Goal: Task Accomplishment & Management: Use online tool/utility

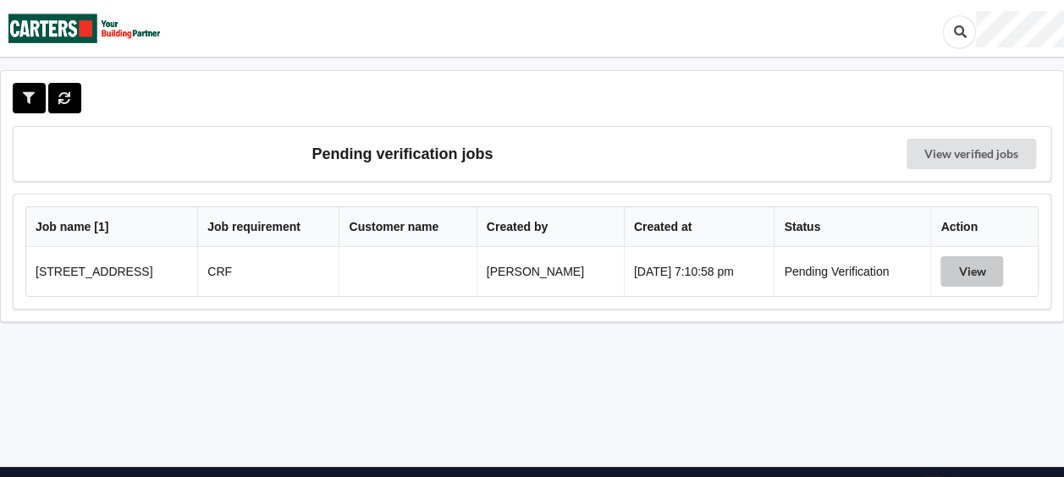
click at [977, 269] on button "View" at bounding box center [971, 271] width 63 height 30
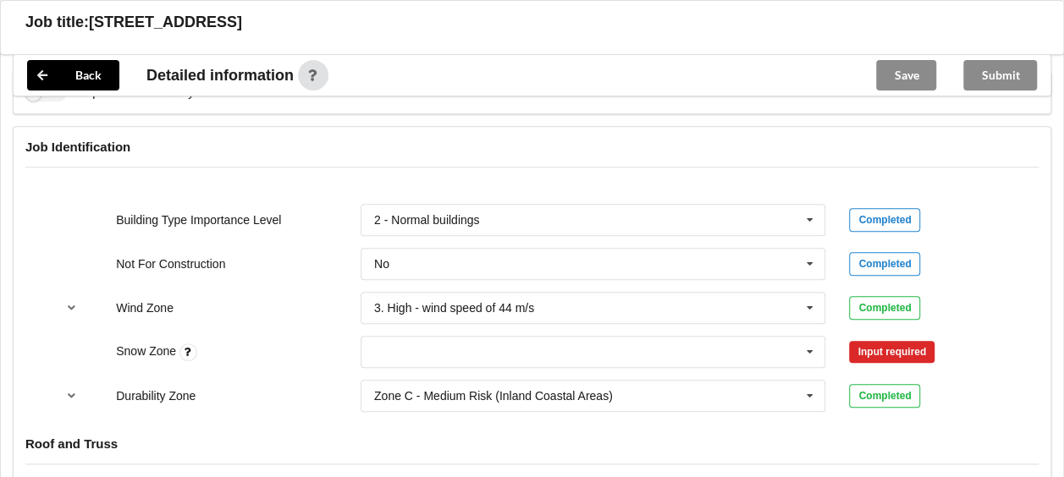
scroll to position [762, 0]
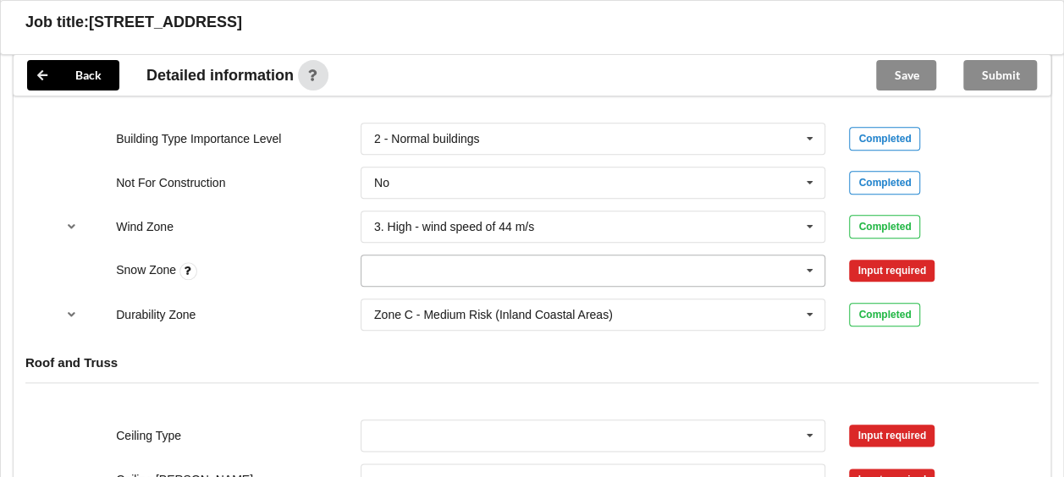
click at [808, 268] on icon at bounding box center [809, 271] width 25 height 31
click at [464, 288] on div "N0" at bounding box center [593, 301] width 464 height 31
click at [880, 267] on button "Confirm input" at bounding box center [899, 270] width 101 height 28
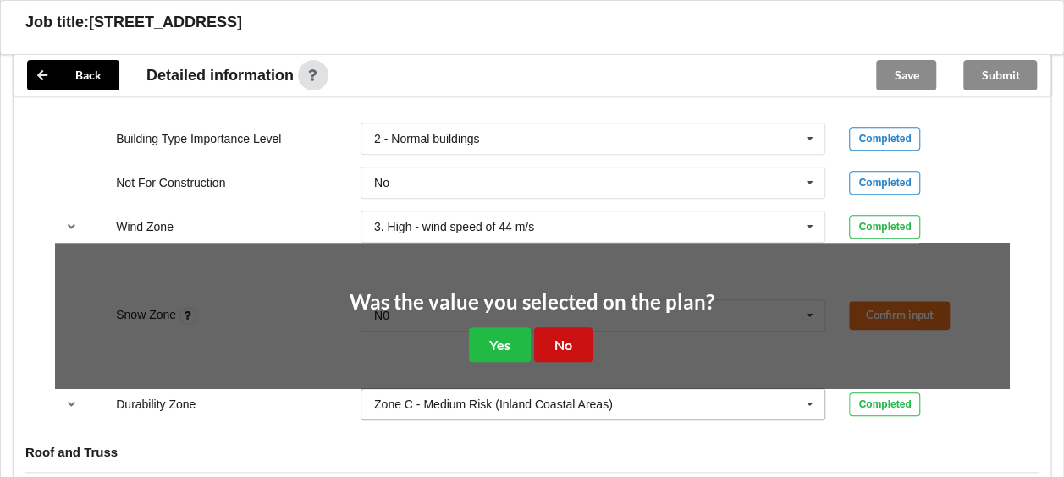
drag, startPoint x: 570, startPoint y: 340, endPoint x: 619, endPoint y: 325, distance: 51.4
click at [571, 340] on button "No" at bounding box center [563, 345] width 58 height 35
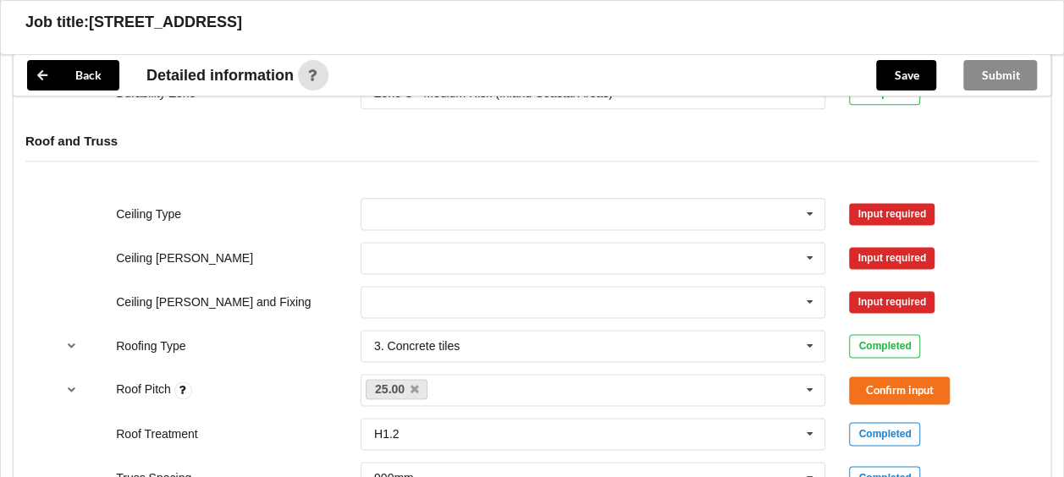
scroll to position [1016, 0]
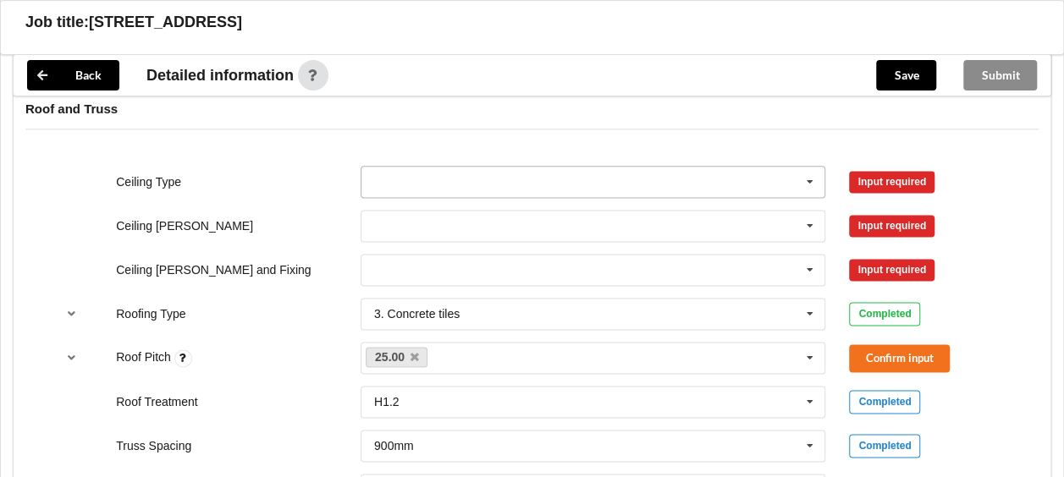
click at [441, 183] on input "text" at bounding box center [594, 182] width 464 height 30
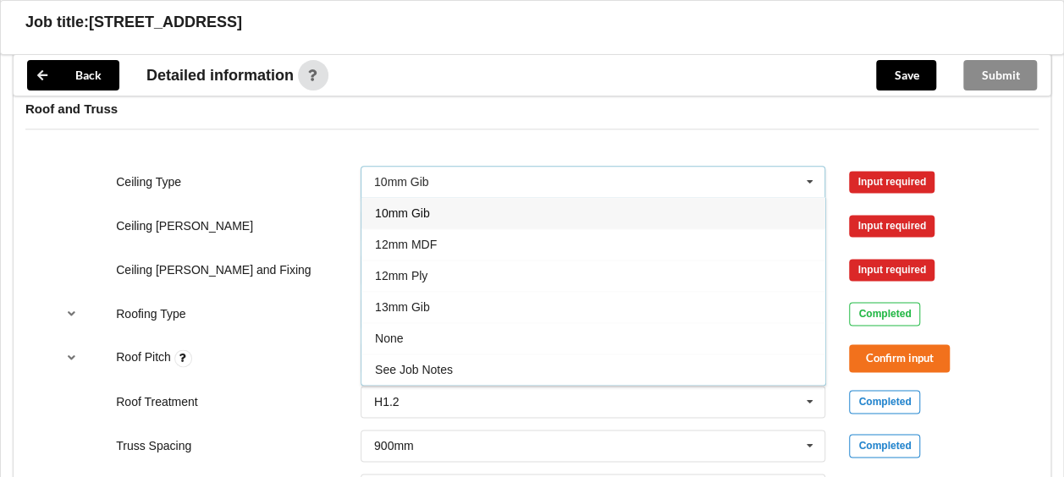
click at [425, 207] on span "10mm Gib" at bounding box center [402, 214] width 55 height 14
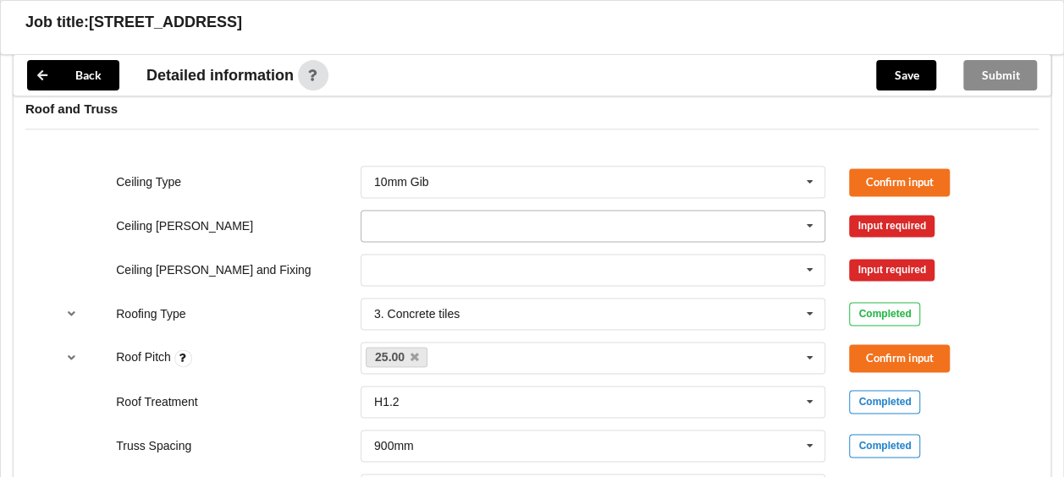
click at [373, 227] on input "text" at bounding box center [594, 226] width 464 height 30
click at [390, 255] on span "400mm" at bounding box center [395, 258] width 40 height 14
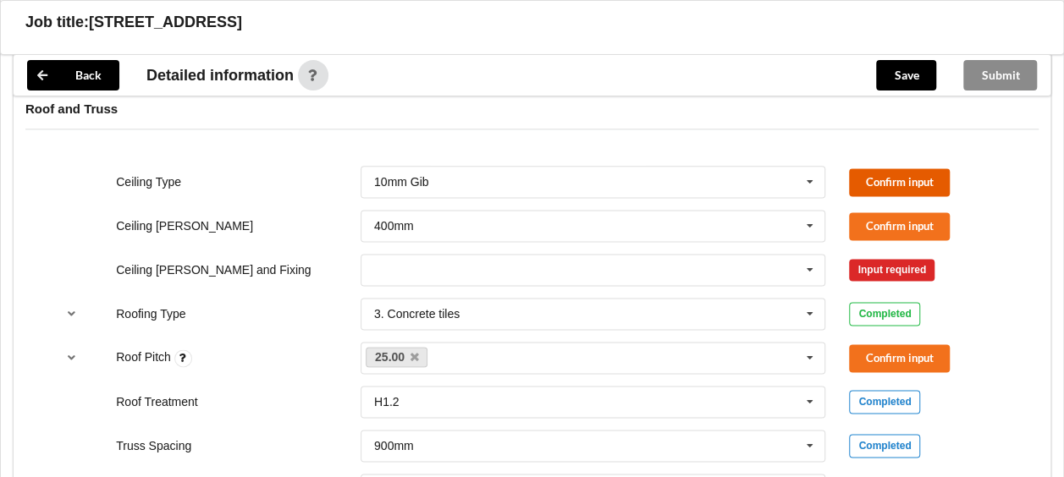
click at [894, 185] on button "Confirm input" at bounding box center [899, 182] width 101 height 28
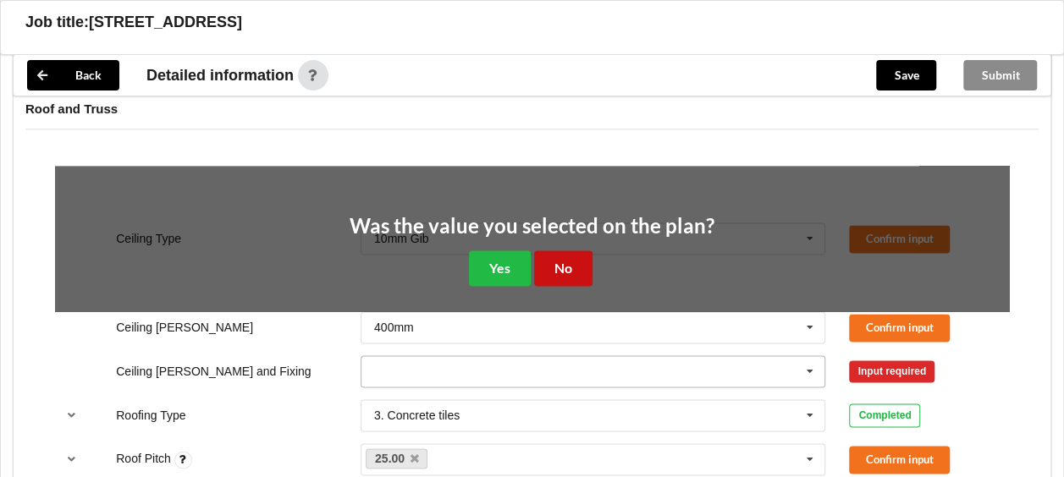
drag, startPoint x: 574, startPoint y: 267, endPoint x: 606, endPoint y: 255, distance: 34.3
click at [576, 266] on button "No" at bounding box center [563, 268] width 58 height 35
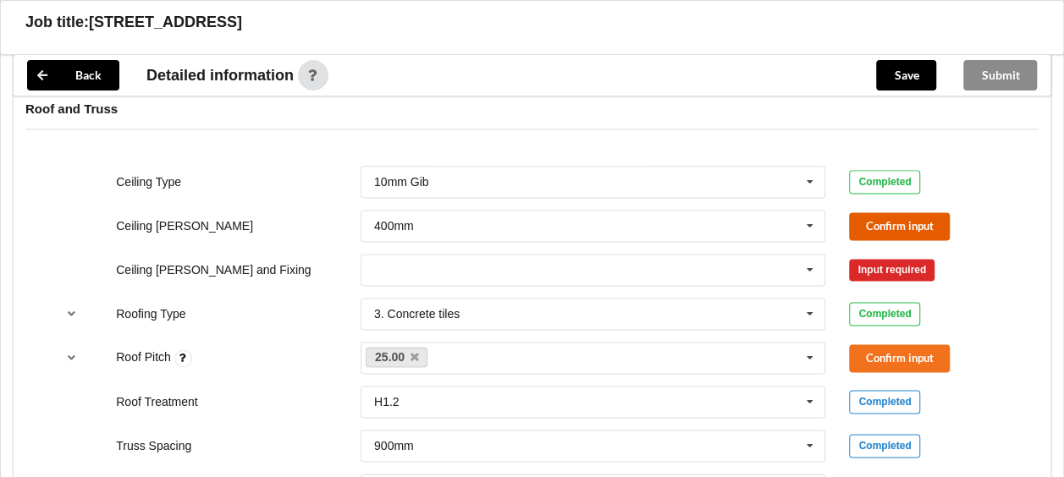
click at [907, 229] on button "Confirm input" at bounding box center [899, 226] width 101 height 28
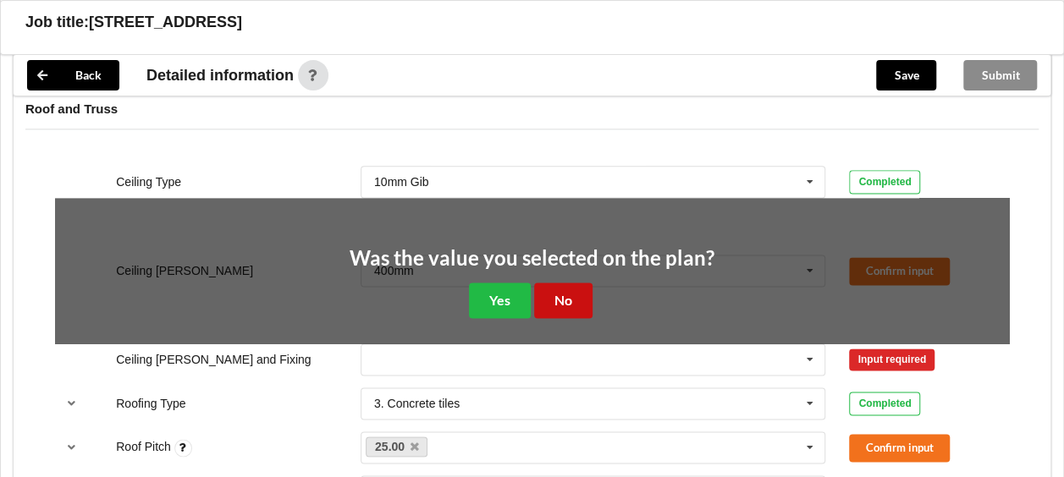
click at [576, 291] on button "No" at bounding box center [563, 300] width 58 height 35
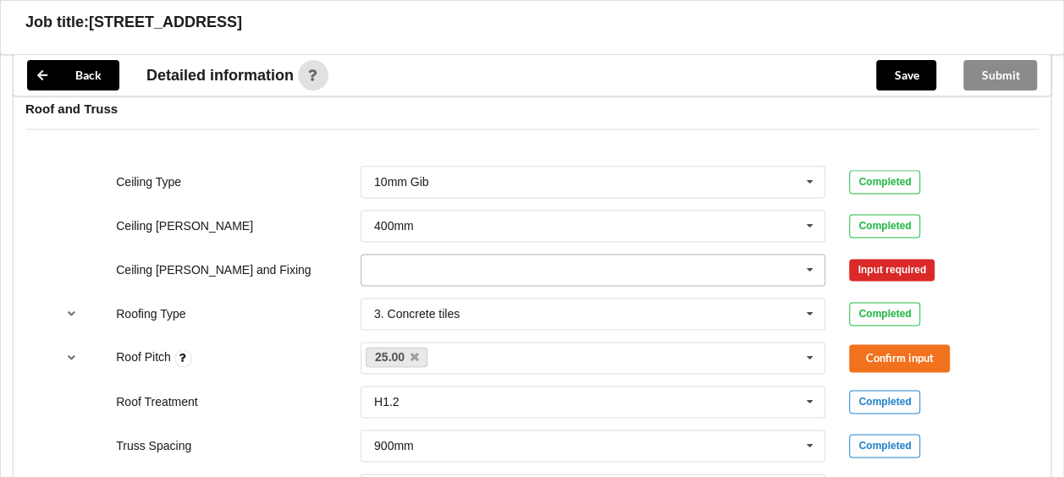
click at [725, 267] on input "text" at bounding box center [594, 270] width 464 height 30
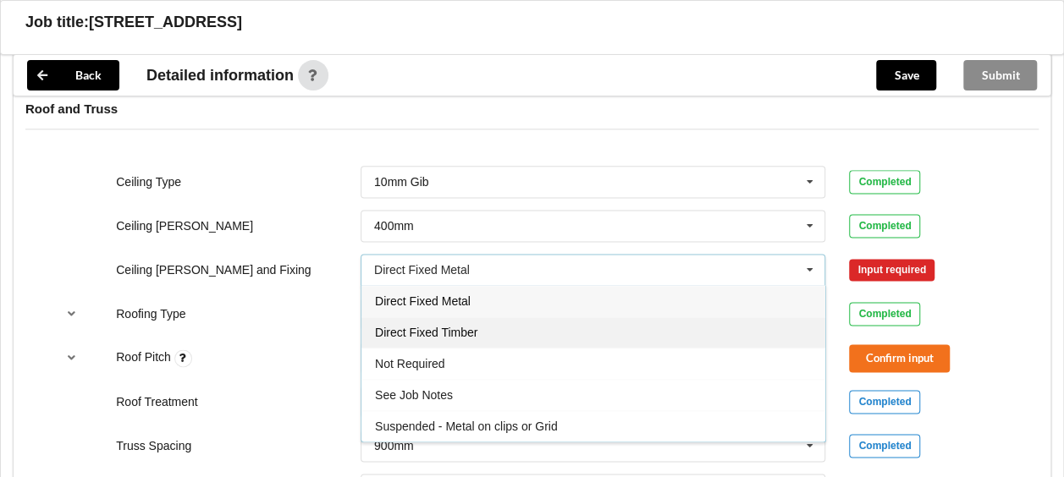
click at [481, 334] on div "Direct Fixed Timber" at bounding box center [593, 332] width 464 height 31
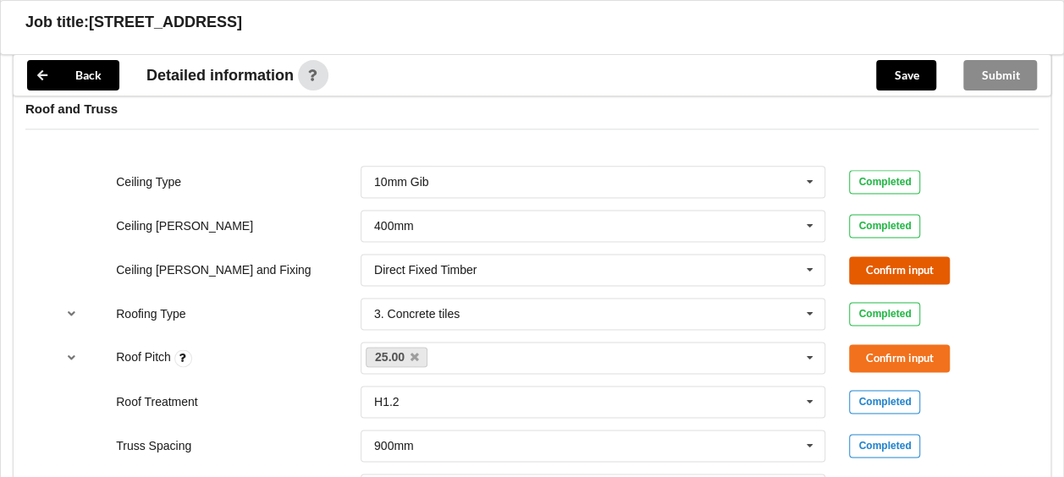
click at [869, 262] on button "Confirm input" at bounding box center [899, 270] width 101 height 28
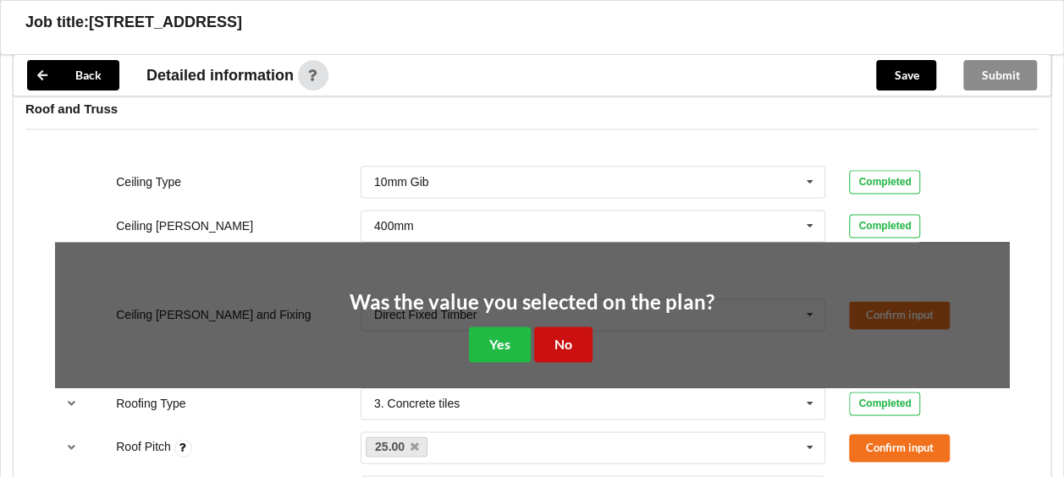
click at [569, 350] on button "No" at bounding box center [563, 344] width 58 height 35
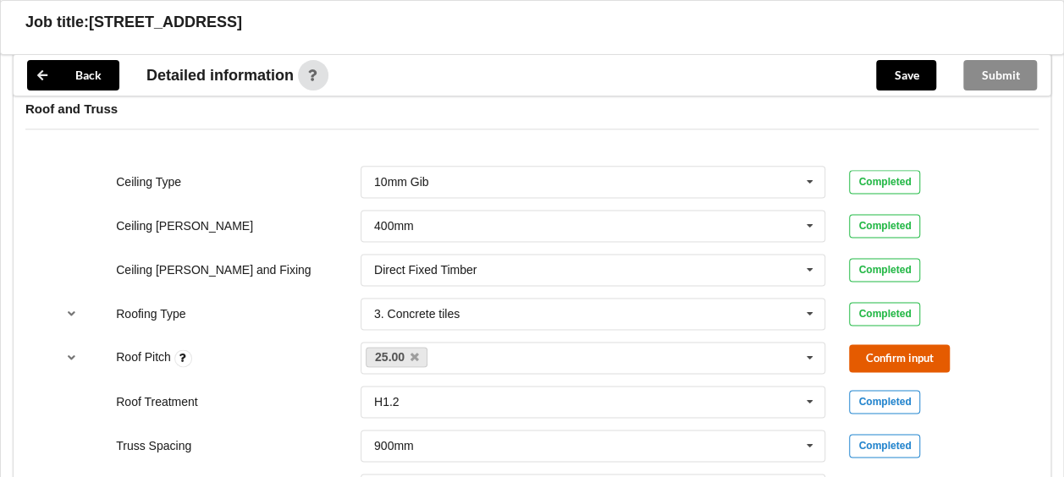
click at [874, 349] on button "Confirm input" at bounding box center [899, 359] width 101 height 28
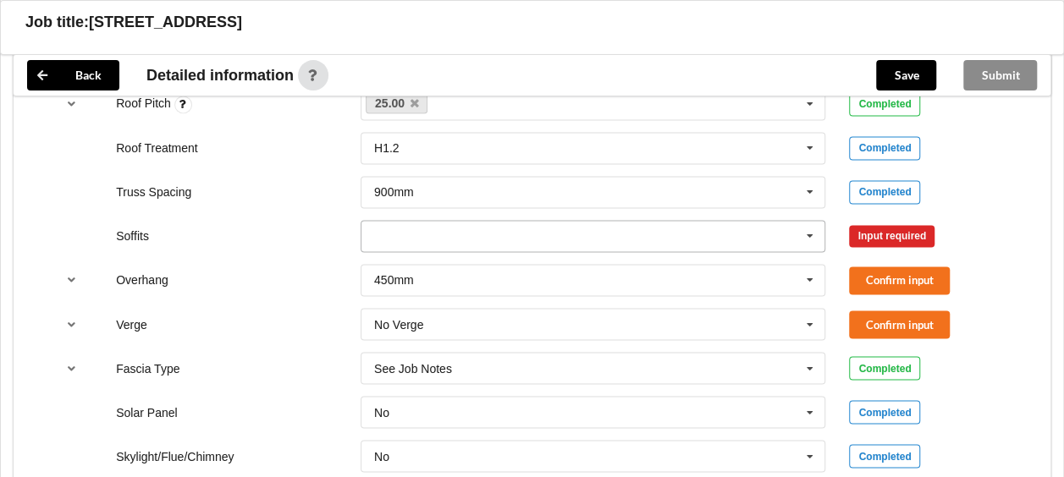
click at [472, 228] on input "text" at bounding box center [594, 236] width 464 height 30
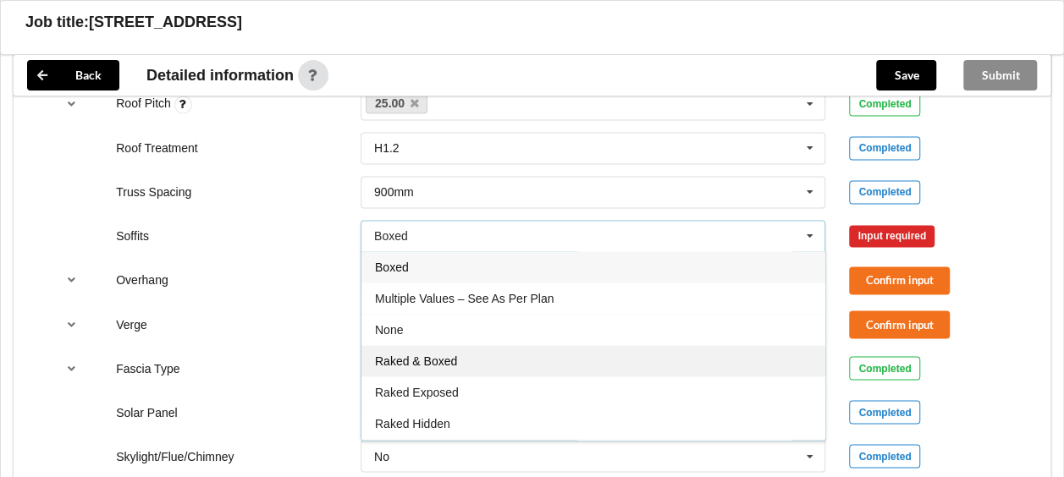
click at [474, 351] on div "Raked & Boxed" at bounding box center [593, 360] width 464 height 31
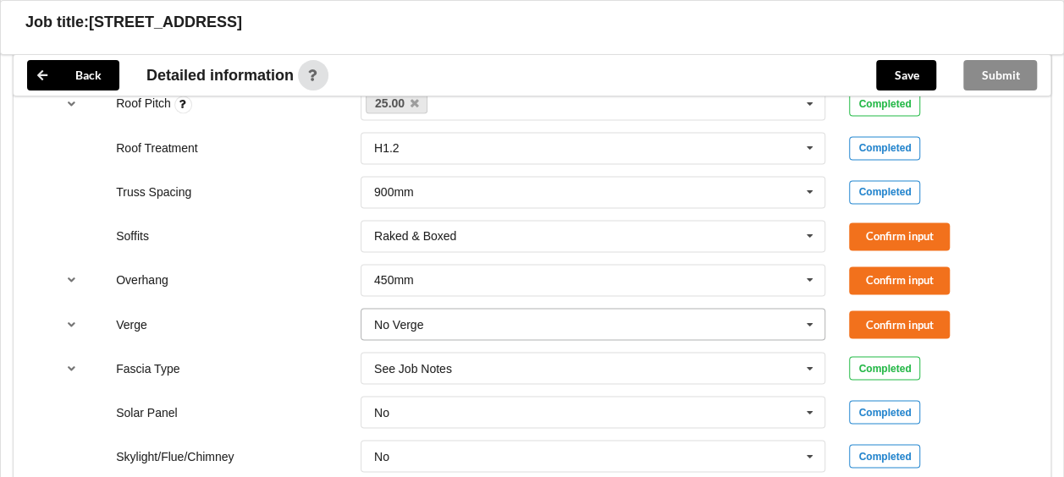
click at [807, 322] on icon at bounding box center [809, 324] width 25 height 31
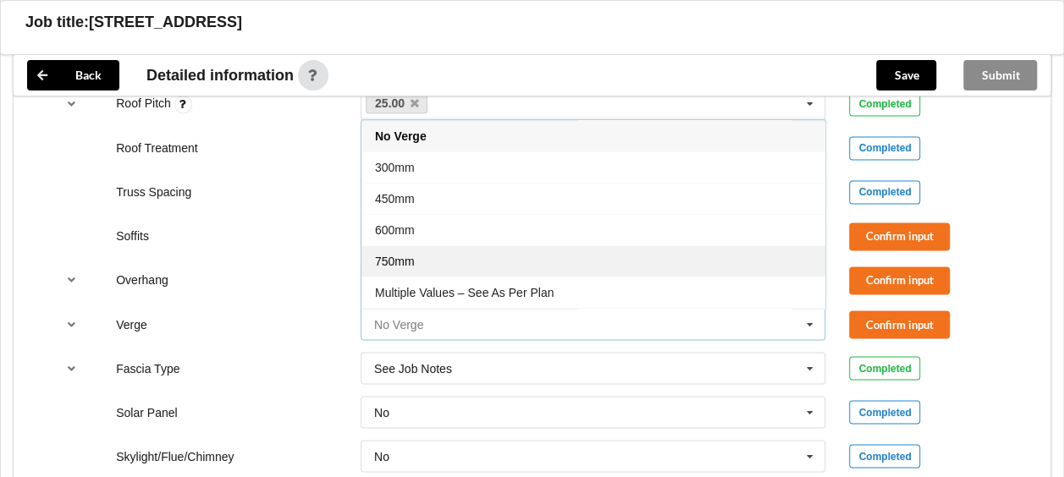
scroll to position [27, 0]
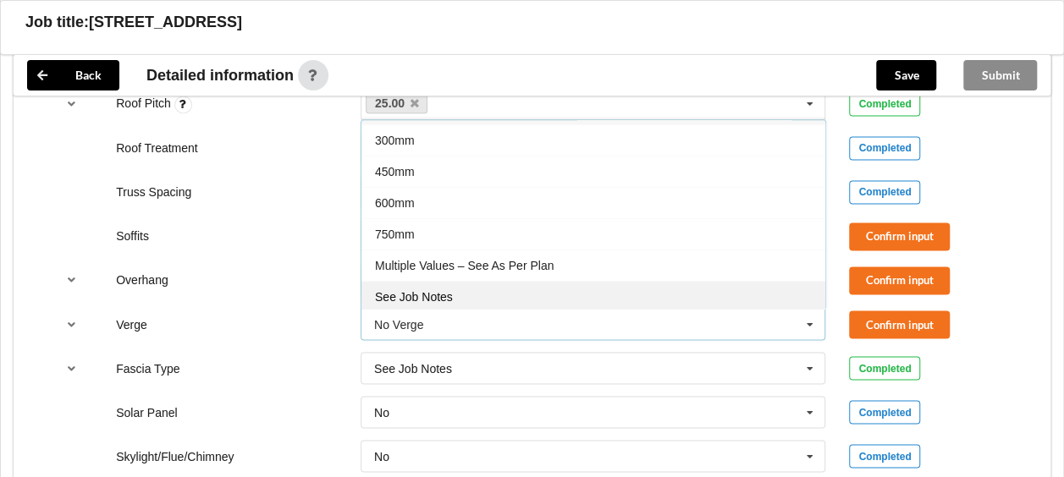
click at [483, 288] on div "See Job Notes" at bounding box center [593, 296] width 464 height 31
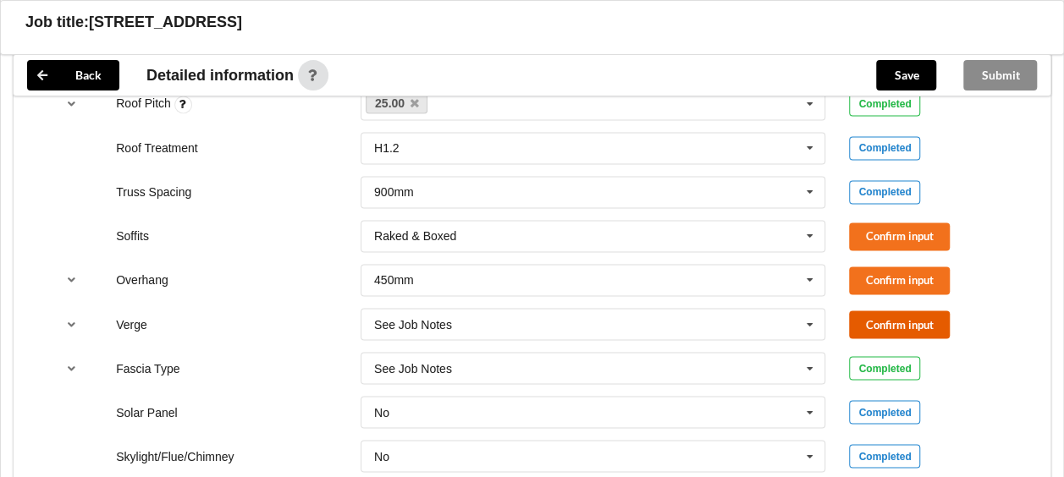
click at [877, 325] on button "Confirm input" at bounding box center [899, 325] width 101 height 28
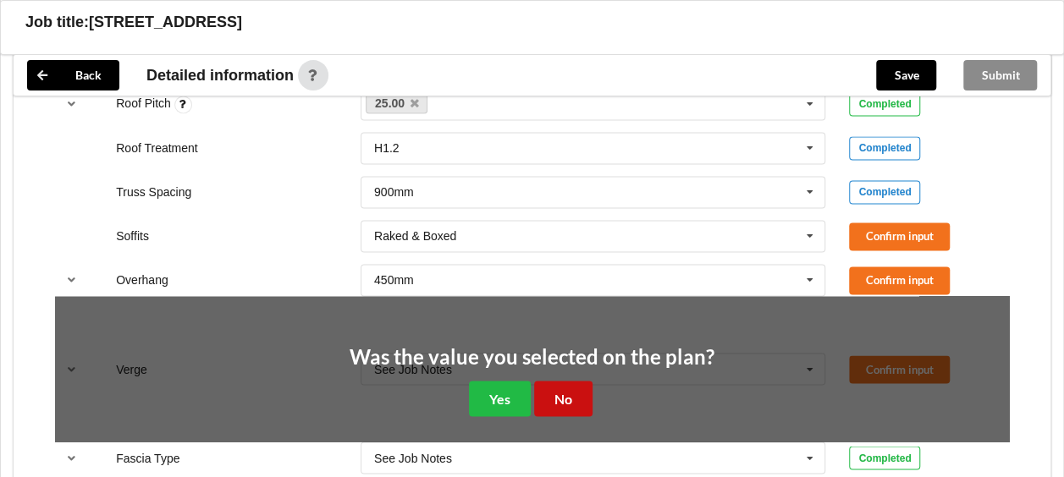
click at [576, 392] on button "No" at bounding box center [563, 398] width 58 height 35
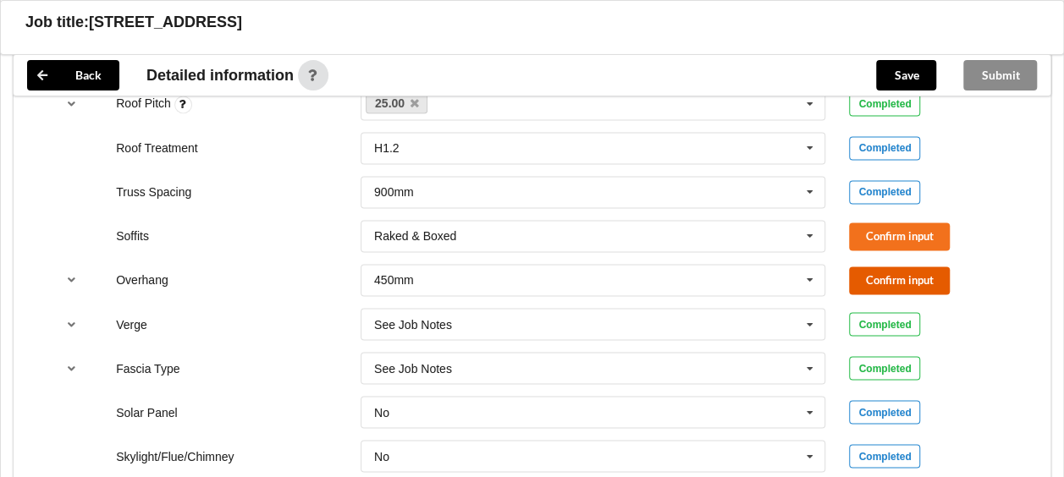
click at [874, 283] on button "Confirm input" at bounding box center [899, 281] width 101 height 28
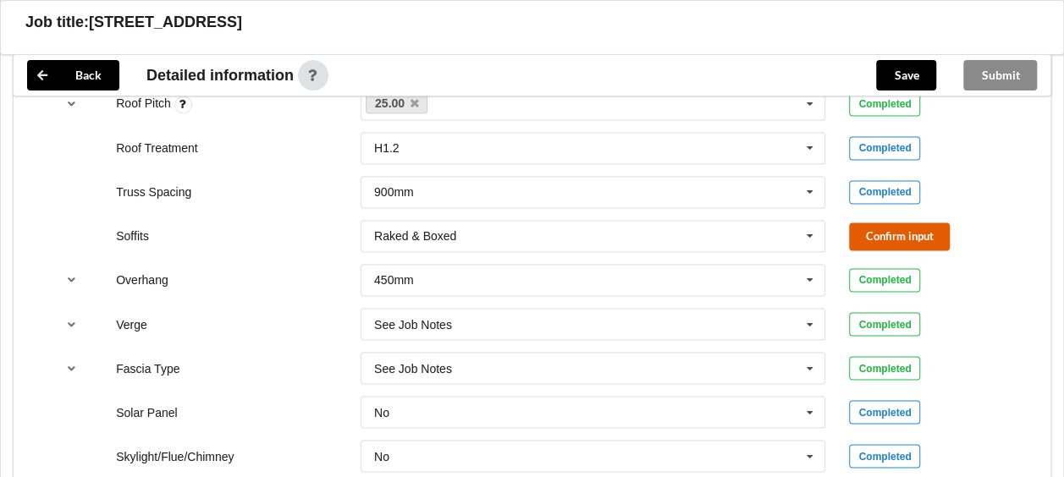
click at [868, 227] on button "Confirm input" at bounding box center [899, 237] width 101 height 28
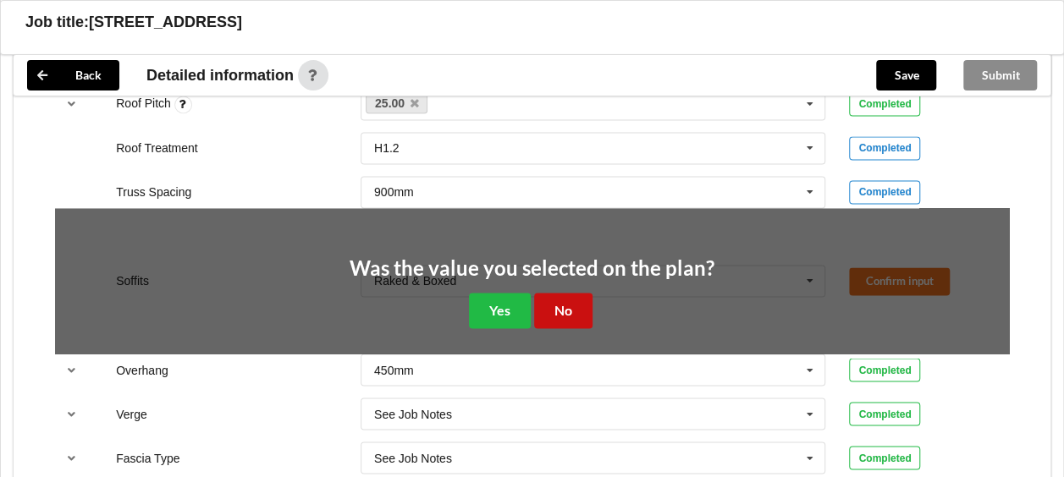
drag, startPoint x: 577, startPoint y: 300, endPoint x: 664, endPoint y: 296, distance: 86.4
click at [577, 300] on button "No" at bounding box center [563, 310] width 58 height 35
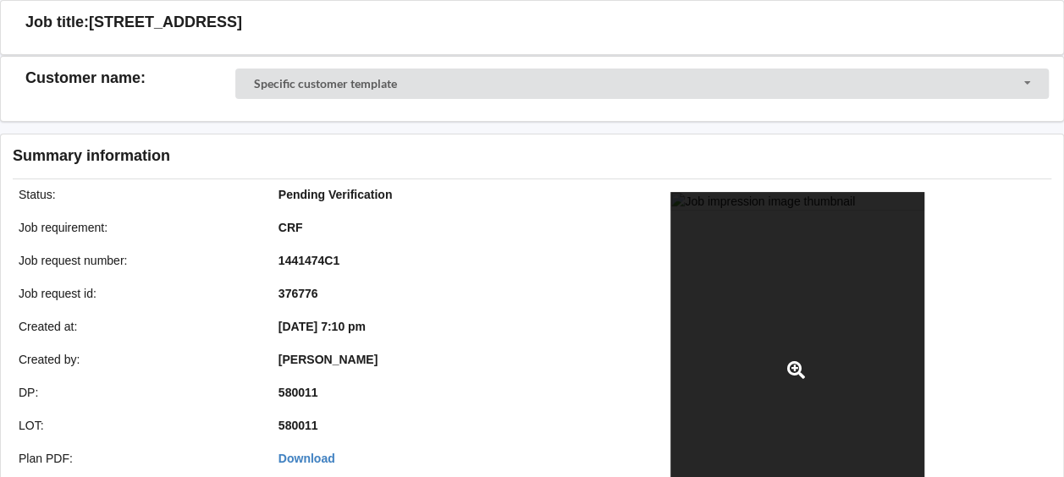
scroll to position [254, 0]
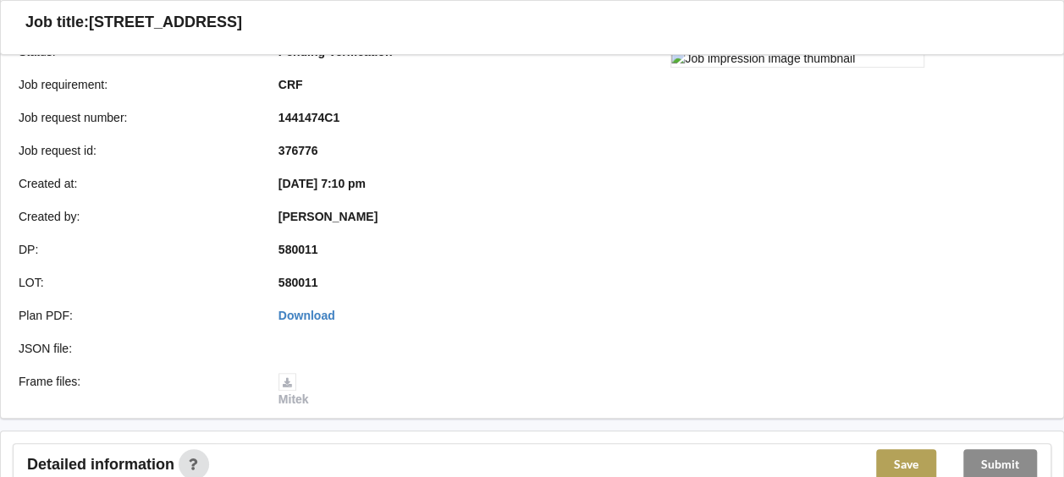
click at [913, 458] on button "Save" at bounding box center [906, 464] width 60 height 30
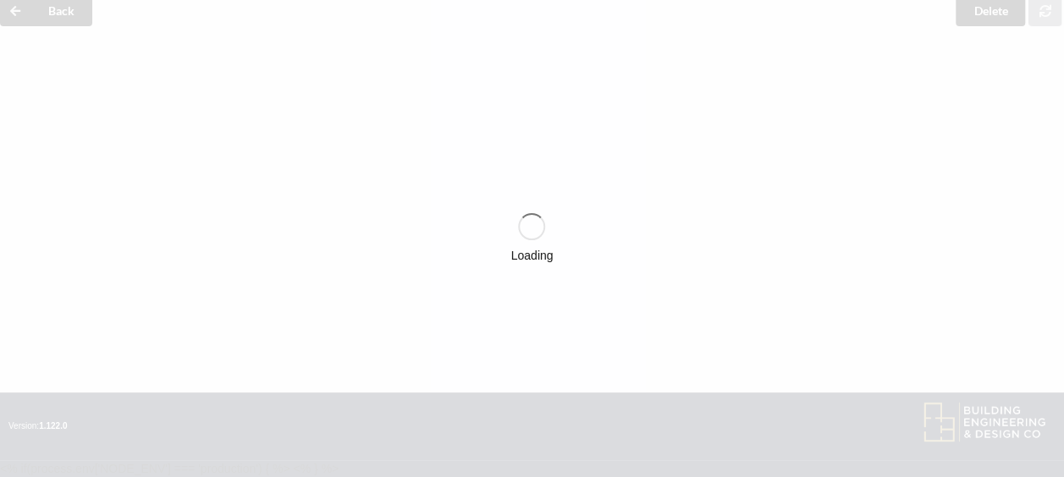
scroll to position [74, 0]
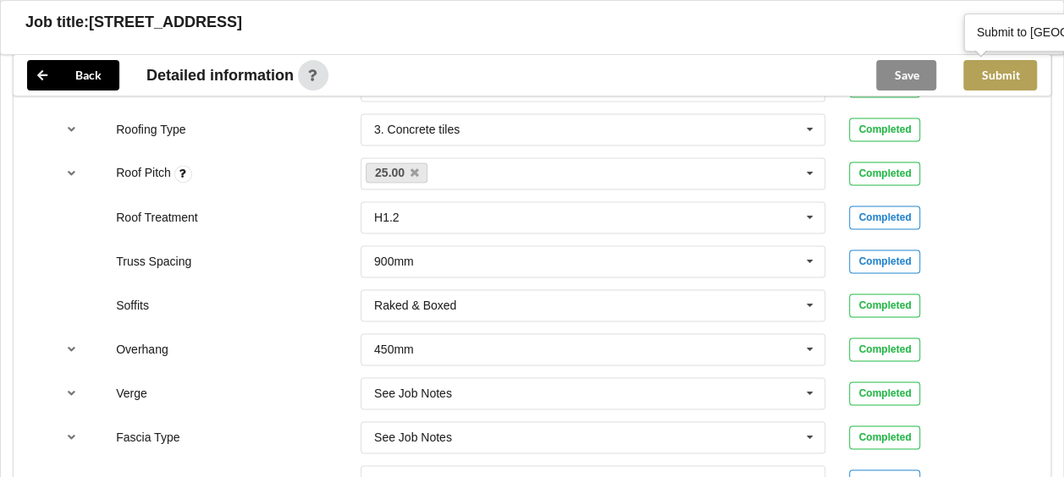
click at [999, 74] on button "Submit" at bounding box center [1000, 75] width 74 height 30
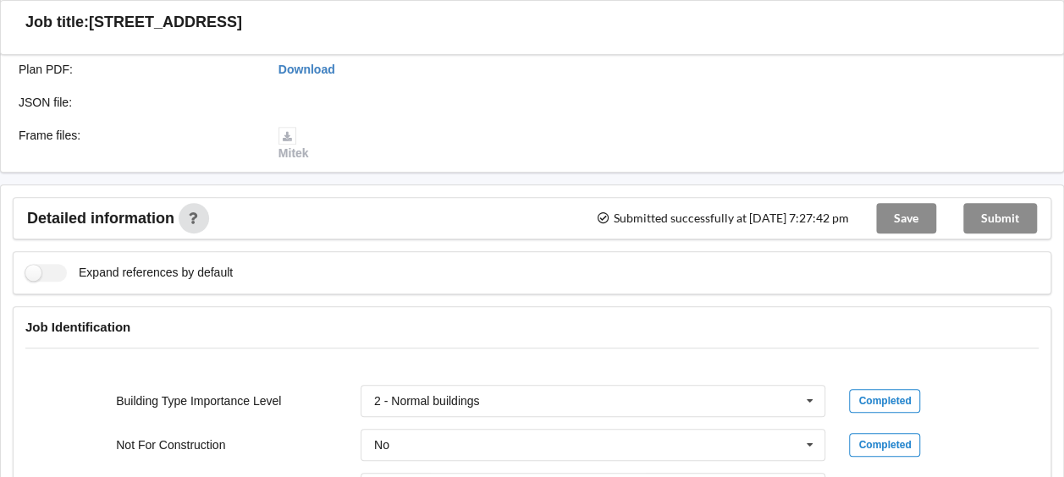
scroll to position [361, 0]
